Goal: Task Accomplishment & Management: Manage account settings

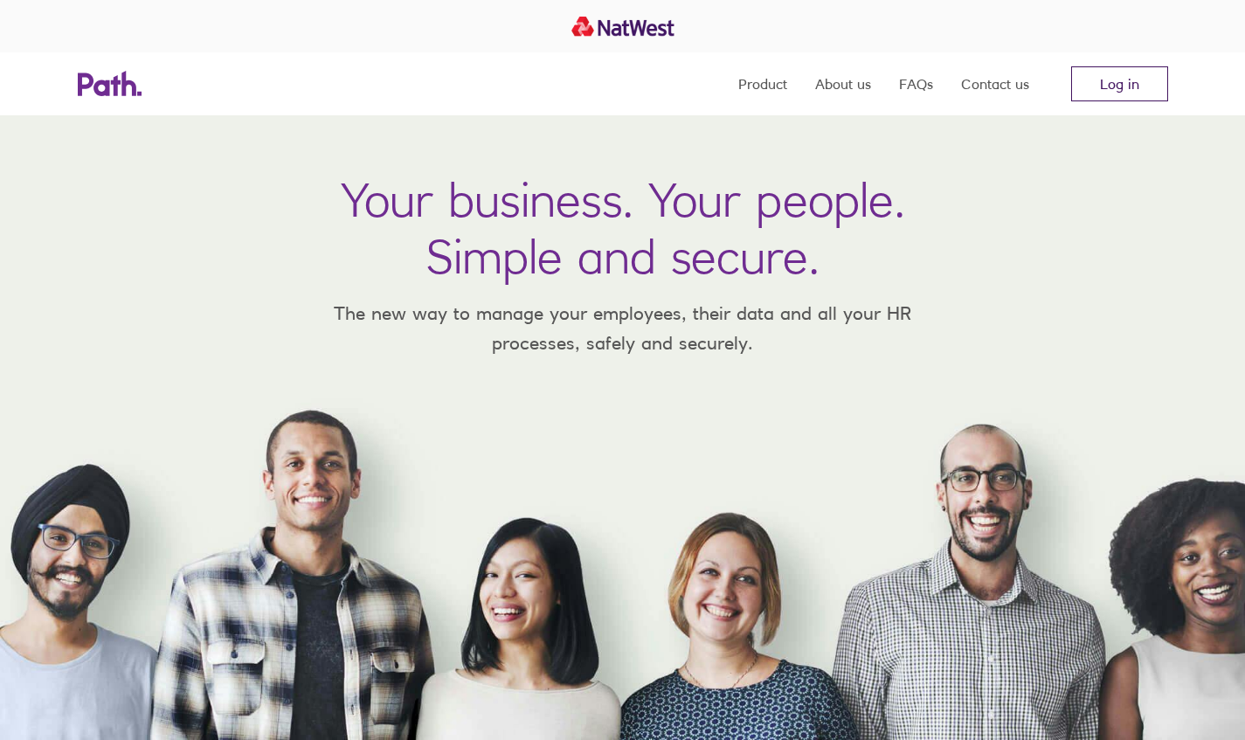
click at [1090, 86] on link "Log in" at bounding box center [1119, 83] width 97 height 35
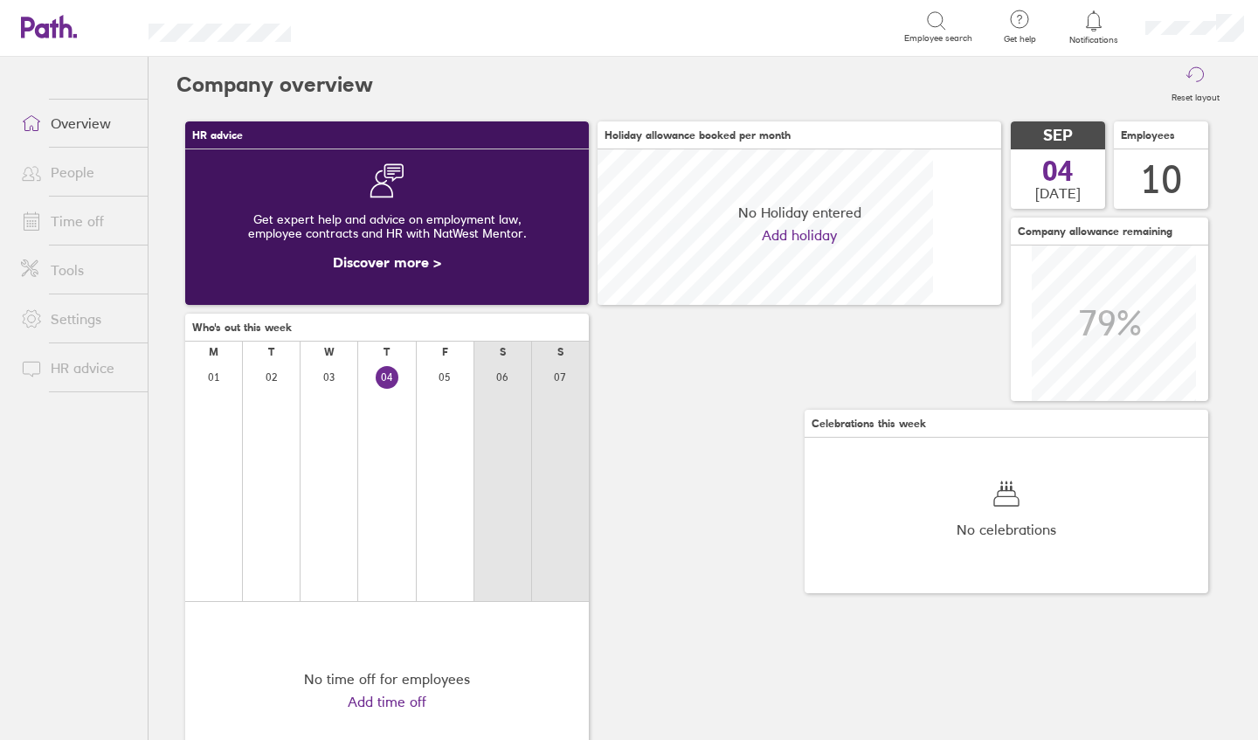
scroll to position [156, 404]
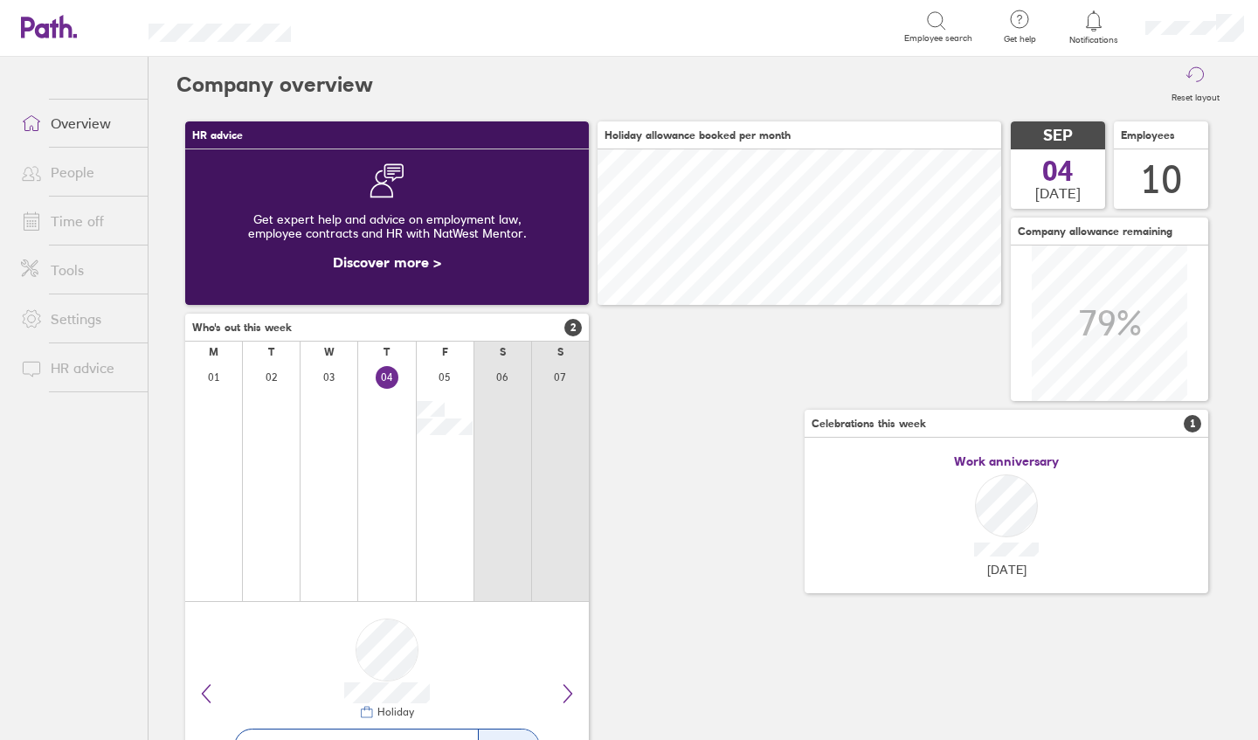
click at [97, 224] on link "Time off" at bounding box center [77, 221] width 141 height 35
